Goal: Task Accomplishment & Management: Manage account settings

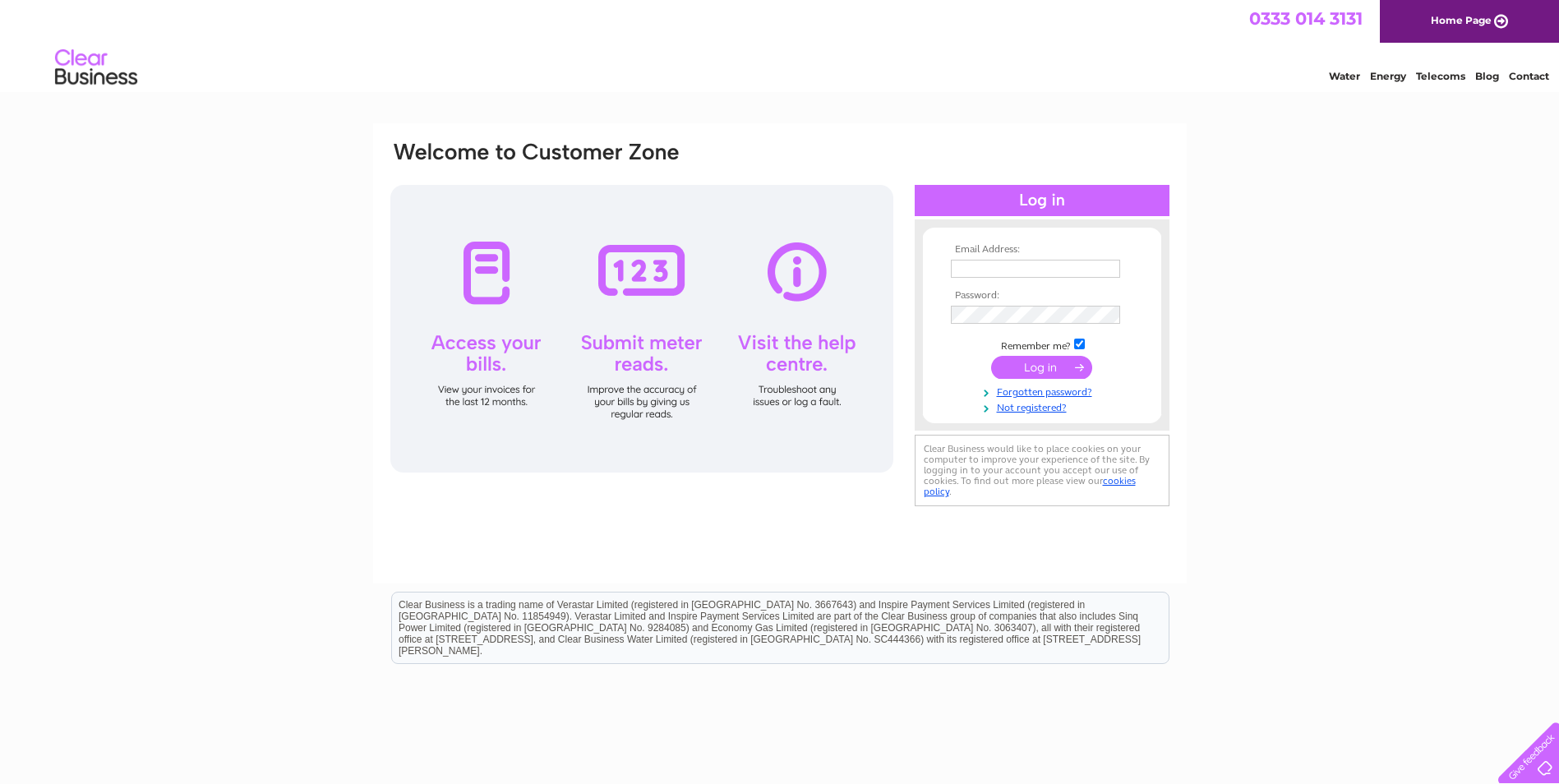
type input "sircbrora@outlook.com"
click at [1042, 368] on input "submit" at bounding box center [1042, 367] width 101 height 23
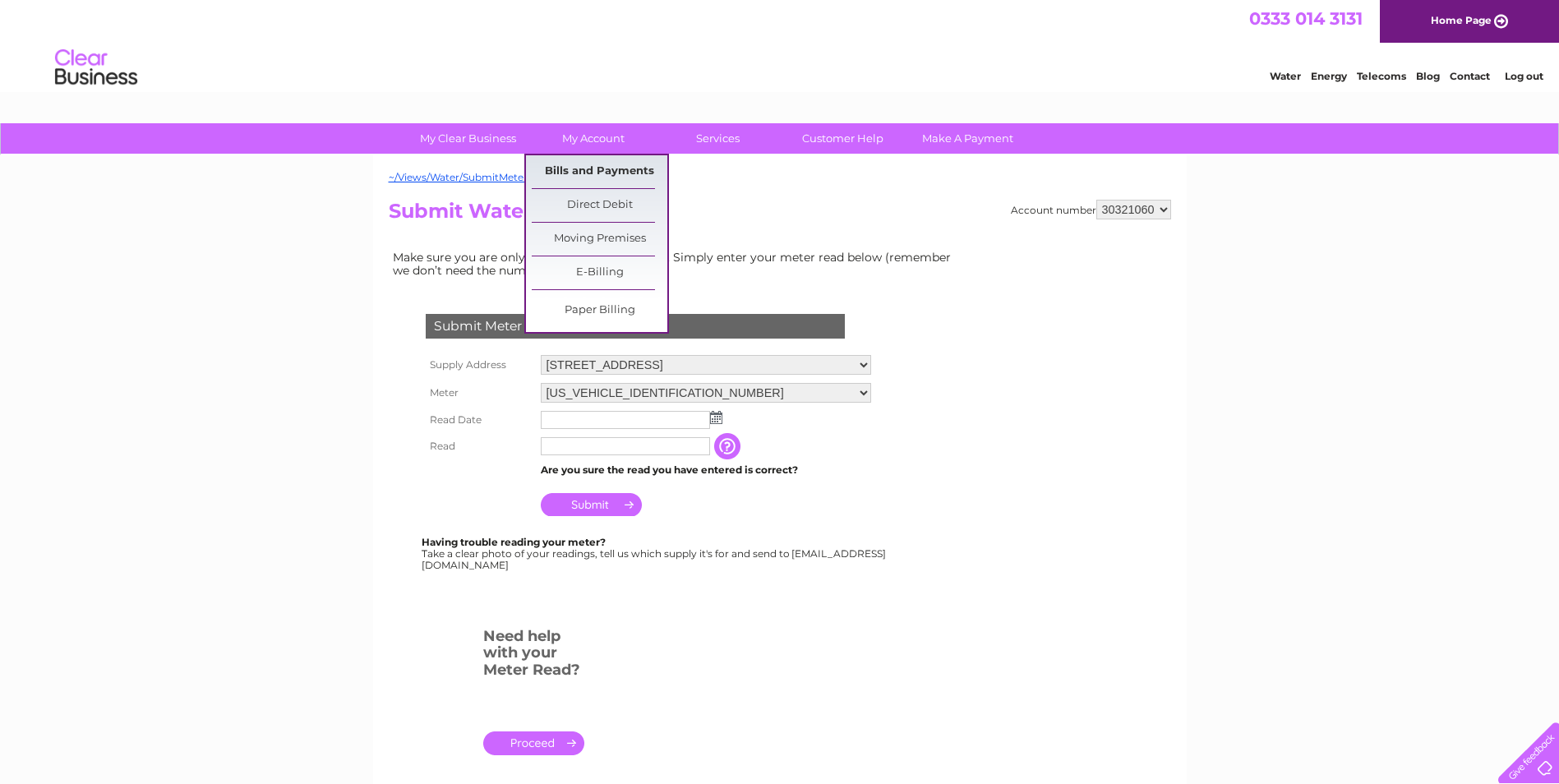
click at [610, 169] on link "Bills and Payments" at bounding box center [599, 172] width 135 height 33
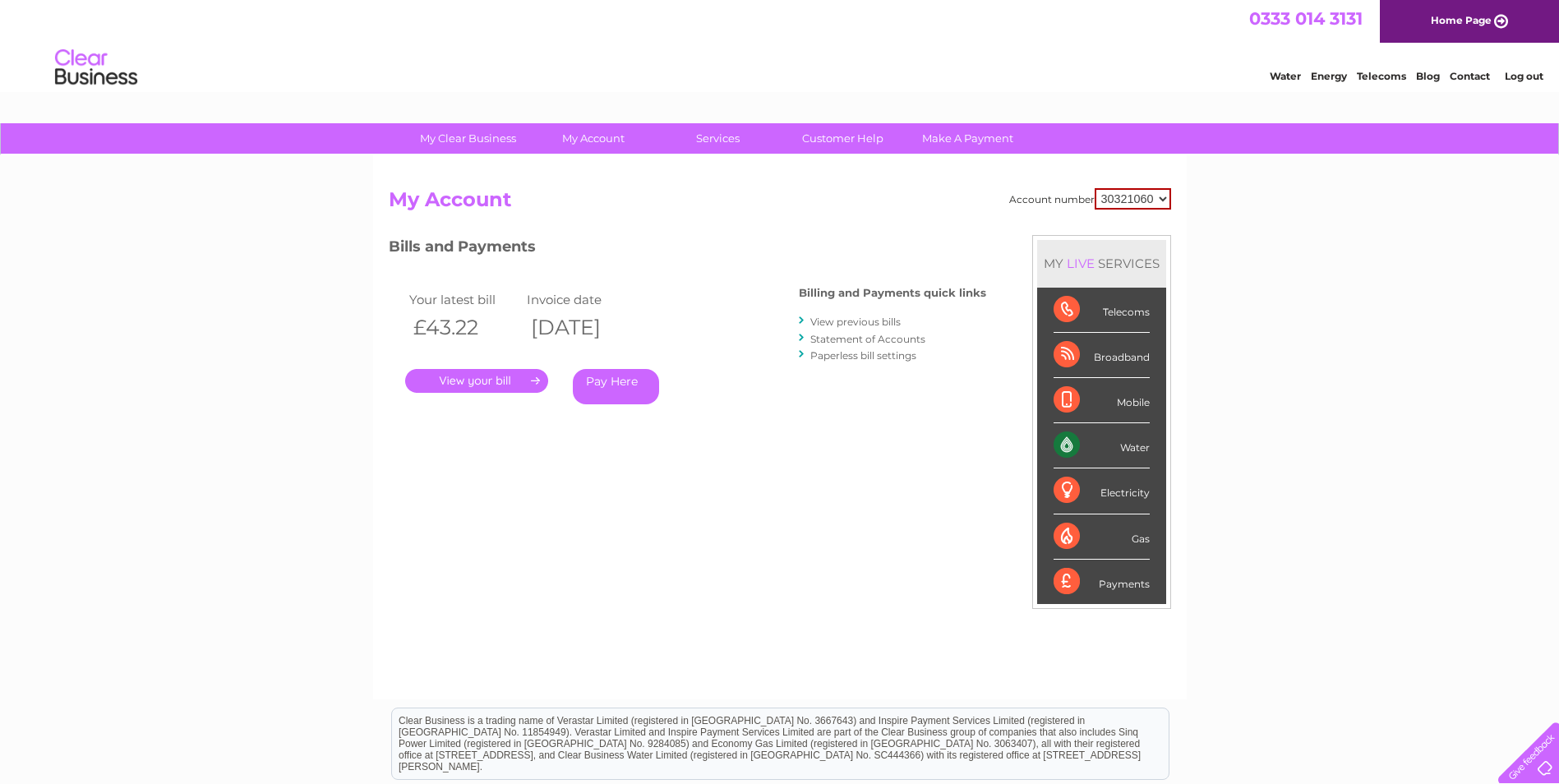
click at [509, 382] on link "." at bounding box center [477, 380] width 143 height 24
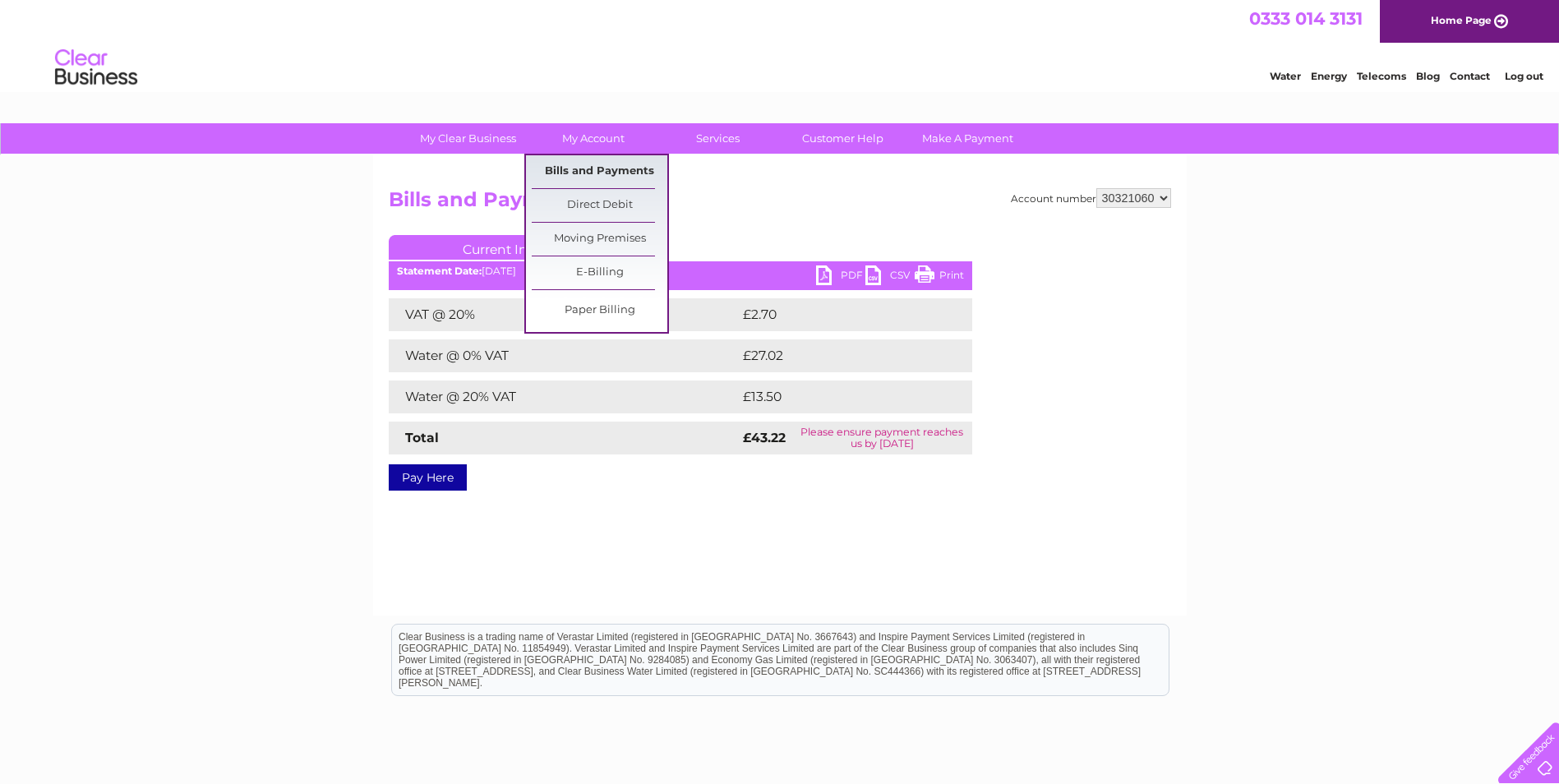
click at [581, 170] on link "Bills and Payments" at bounding box center [599, 172] width 135 height 33
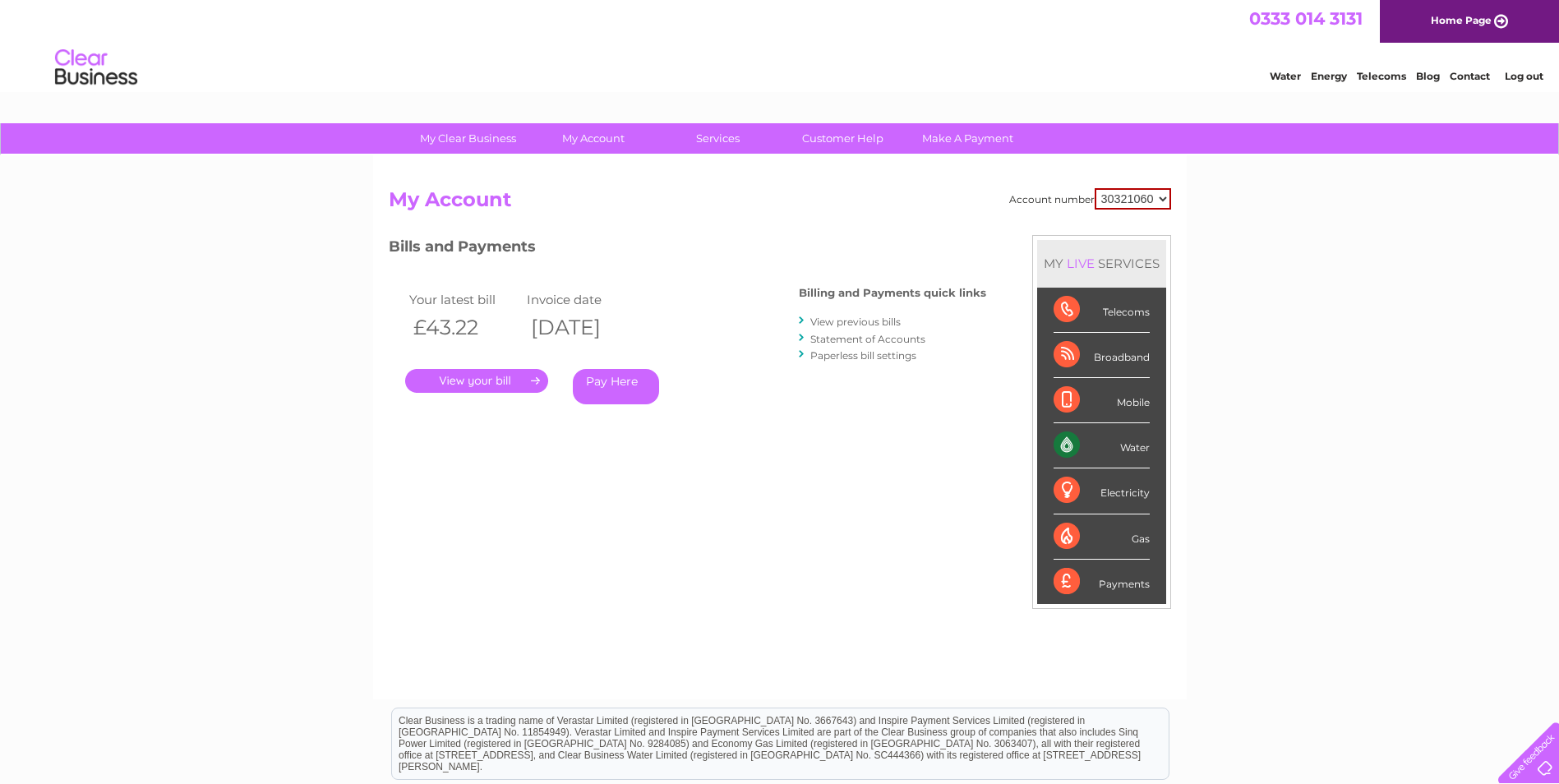
click at [864, 320] on link "View previous bills" at bounding box center [855, 321] width 91 height 12
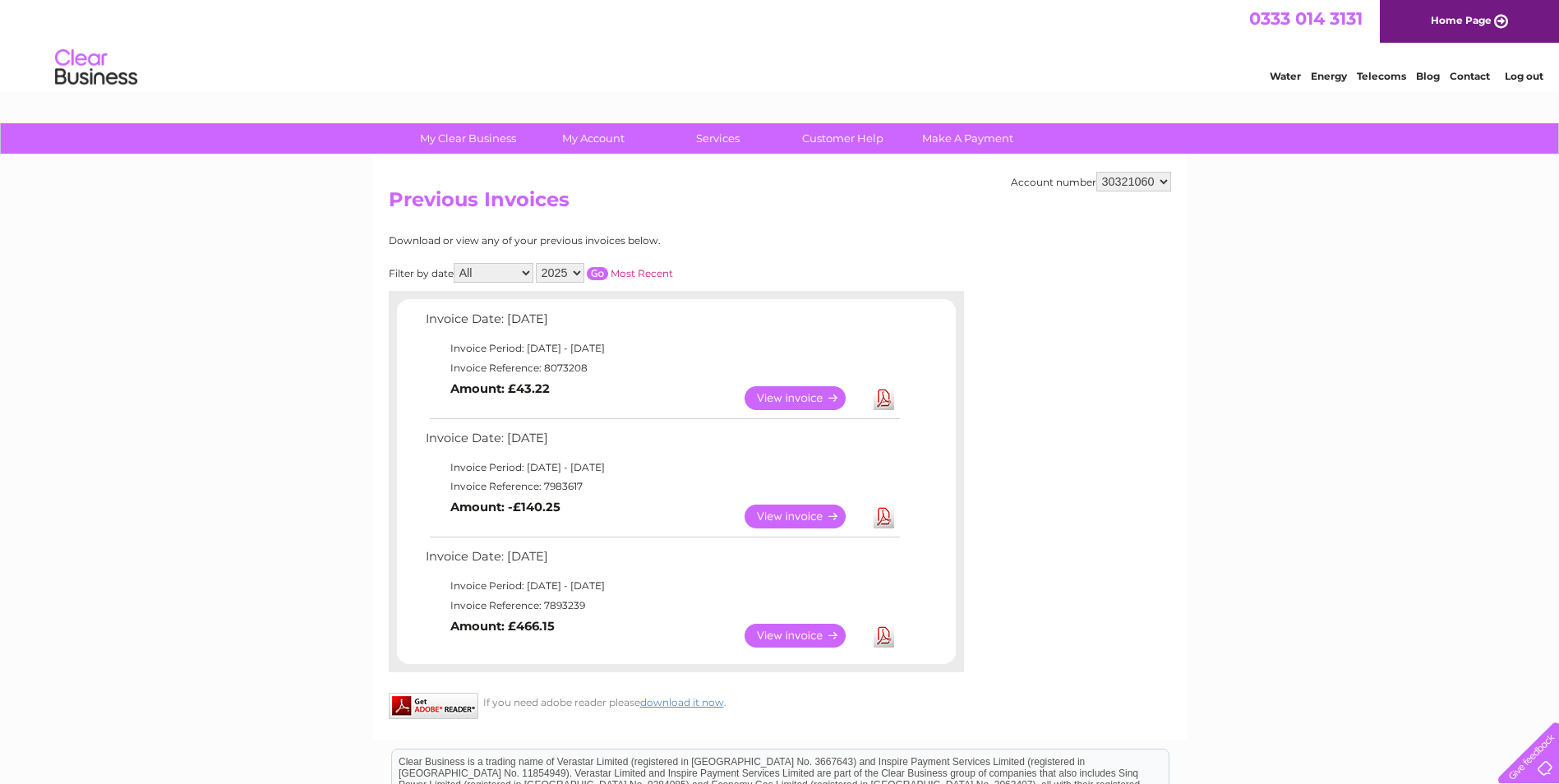
click at [782, 396] on link "View" at bounding box center [804, 398] width 120 height 24
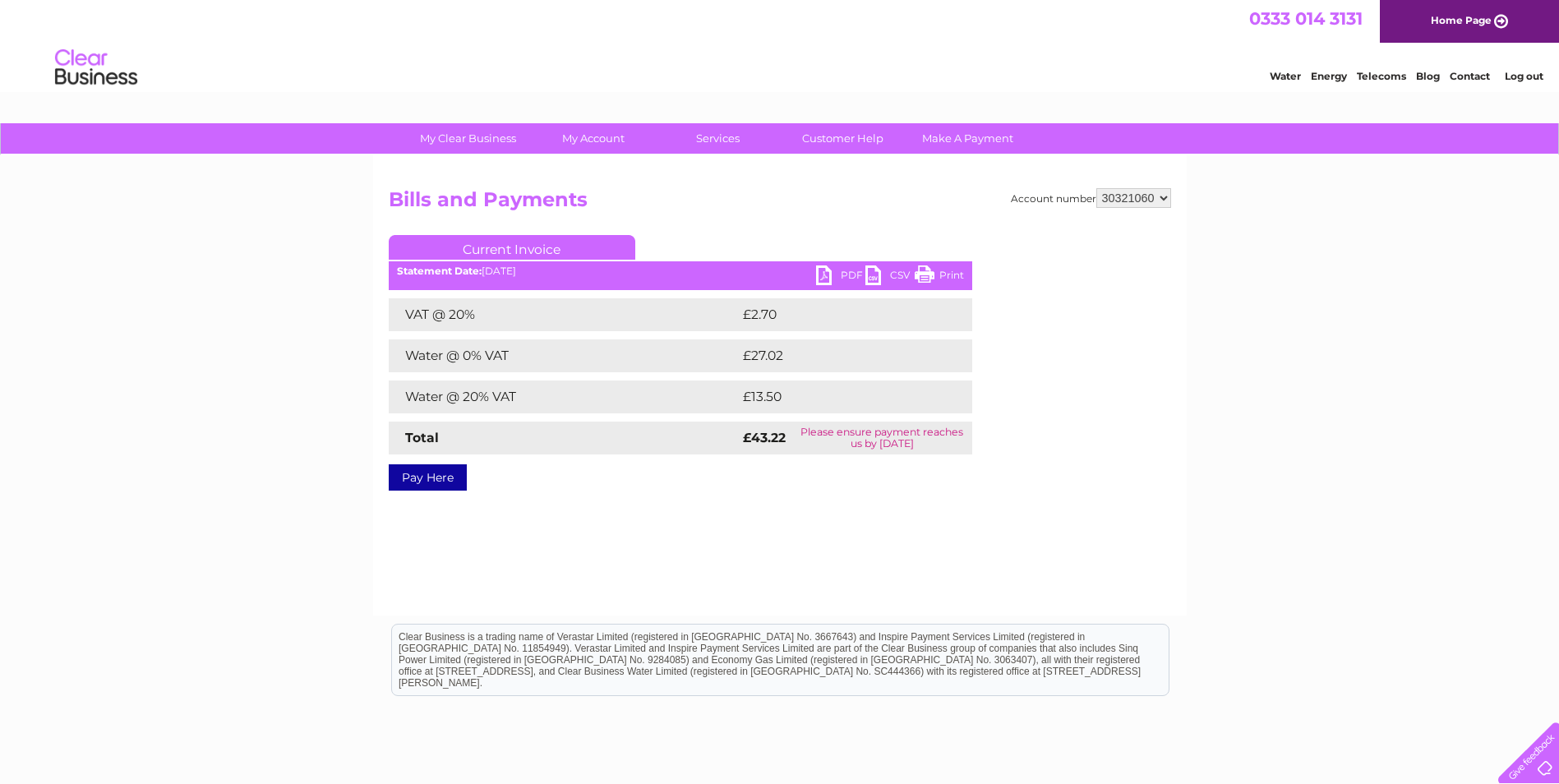
click at [292, 336] on div "My Clear Business Login Details My Details My Preferences Link Account My Accou…" at bounding box center [779, 509] width 1559 height 773
